Goal: Contribute content

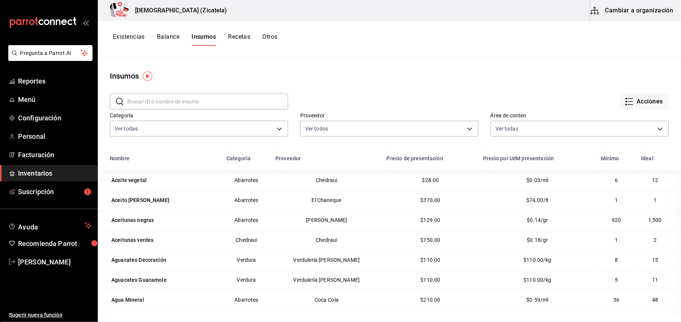
click at [142, 98] on input "text" at bounding box center [207, 101] width 161 height 15
type input "Bacardi Blanco"
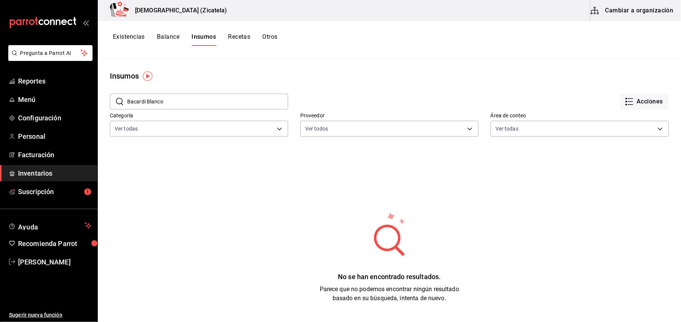
click at [632, 16] on button "Cambiar a organización" at bounding box center [632, 10] width 85 height 21
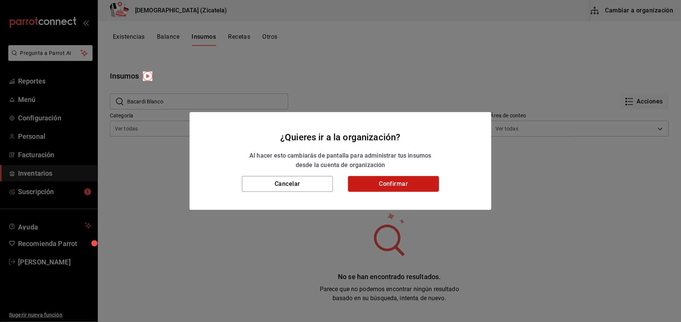
click at [406, 185] on button "Confirmar" at bounding box center [393, 184] width 91 height 16
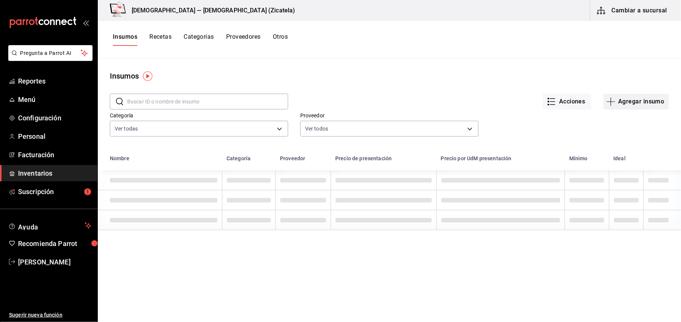
click at [607, 101] on icon "button" at bounding box center [610, 101] width 9 height 9
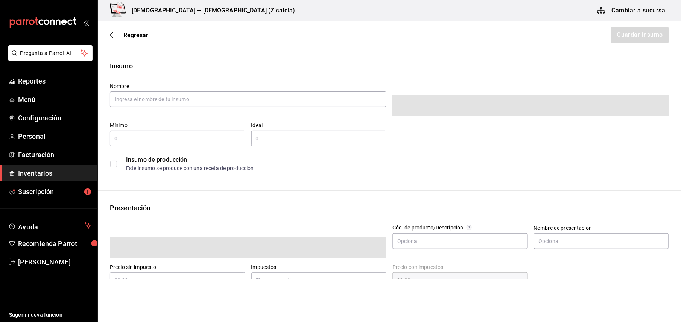
click at [620, 100] on span at bounding box center [530, 105] width 276 height 21
type input "$0.00"
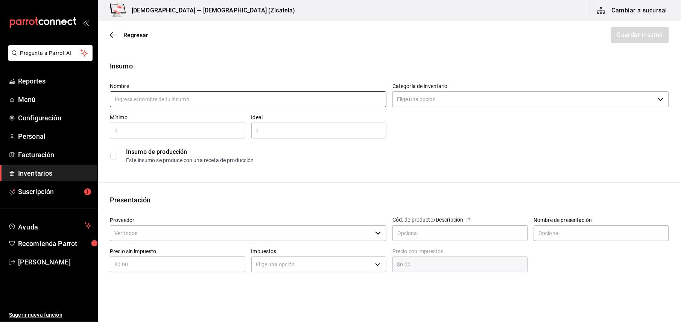
click at [193, 99] on input "text" at bounding box center [248, 99] width 276 height 16
type input "Bacardi Blanco"
type input "2"
type input "4"
type input "$136.30"
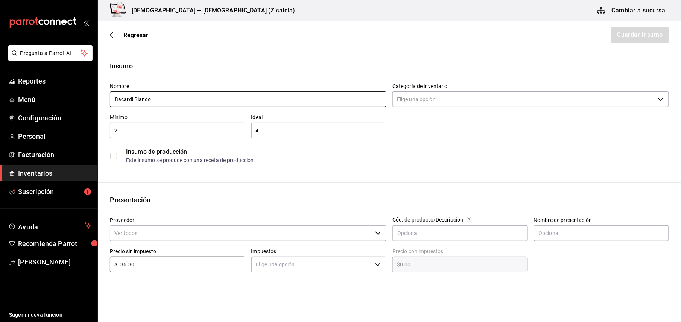
type input "$136.30"
click at [269, 164] on div "Este insumo se produce con una receta de producción" at bounding box center [397, 160] width 542 height 8
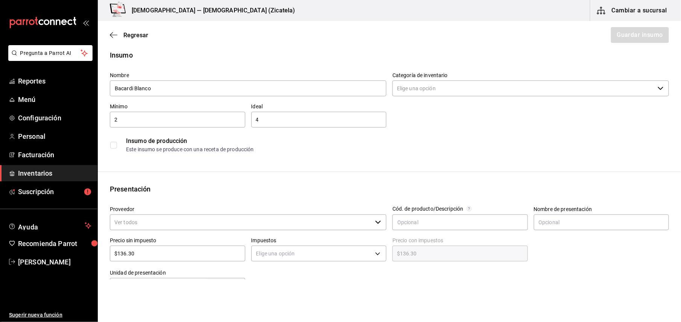
scroll to position [15, 0]
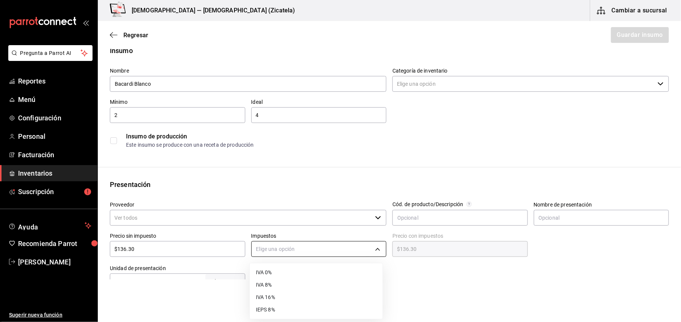
click at [375, 252] on body "Pregunta a Parrot AI Reportes Menú Configuración Personal Facturación Inventari…" at bounding box center [340, 139] width 681 height 279
drag, startPoint x: 676, startPoint y: 123, endPoint x: 677, endPoint y: 164, distance: 41.8
click at [677, 164] on div at bounding box center [340, 161] width 681 height 322
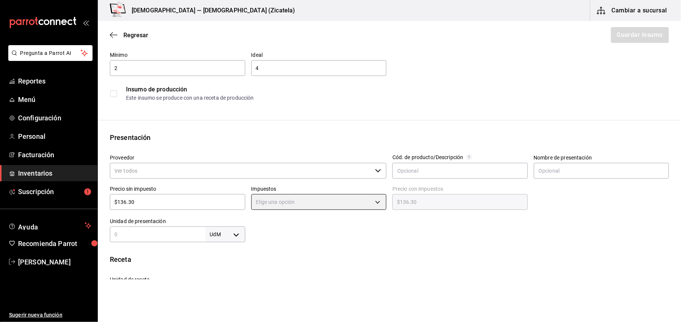
scroll to position [79, 0]
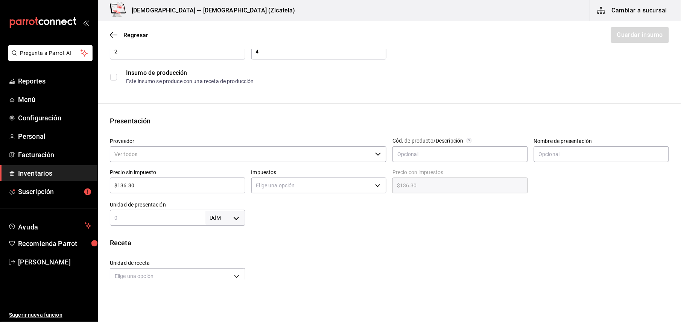
click at [175, 159] on input "Proveedor" at bounding box center [241, 154] width 262 height 16
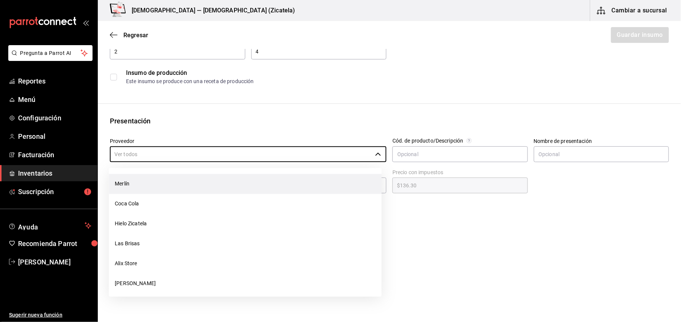
click at [150, 185] on li "Merlín" at bounding box center [245, 184] width 273 height 20
type input "Merlín"
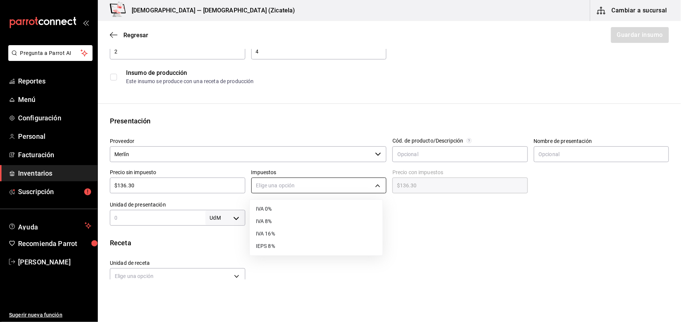
click at [266, 193] on body "Pregunta a Parrot AI Reportes Menú Configuración Personal Facturación Inventari…" at bounding box center [340, 139] width 681 height 279
click at [216, 186] on div at bounding box center [340, 161] width 681 height 322
click at [319, 183] on body "Pregunta a Parrot AI Reportes Menú Configuración Personal Facturación Inventari…" at bounding box center [340, 139] width 681 height 279
